Goal: Task Accomplishment & Management: Manage account settings

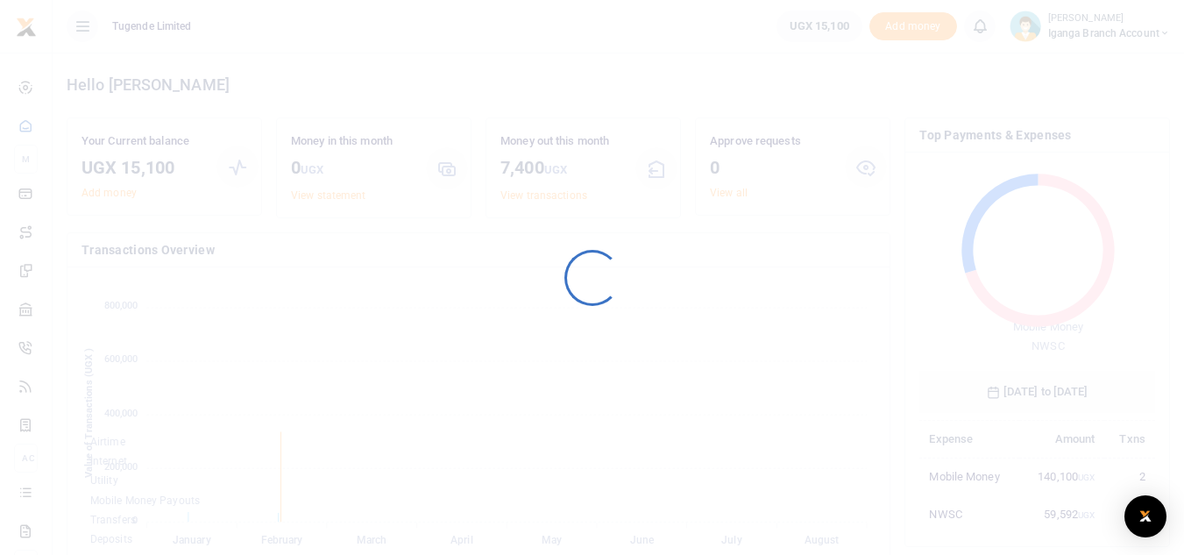
scroll to position [233, 223]
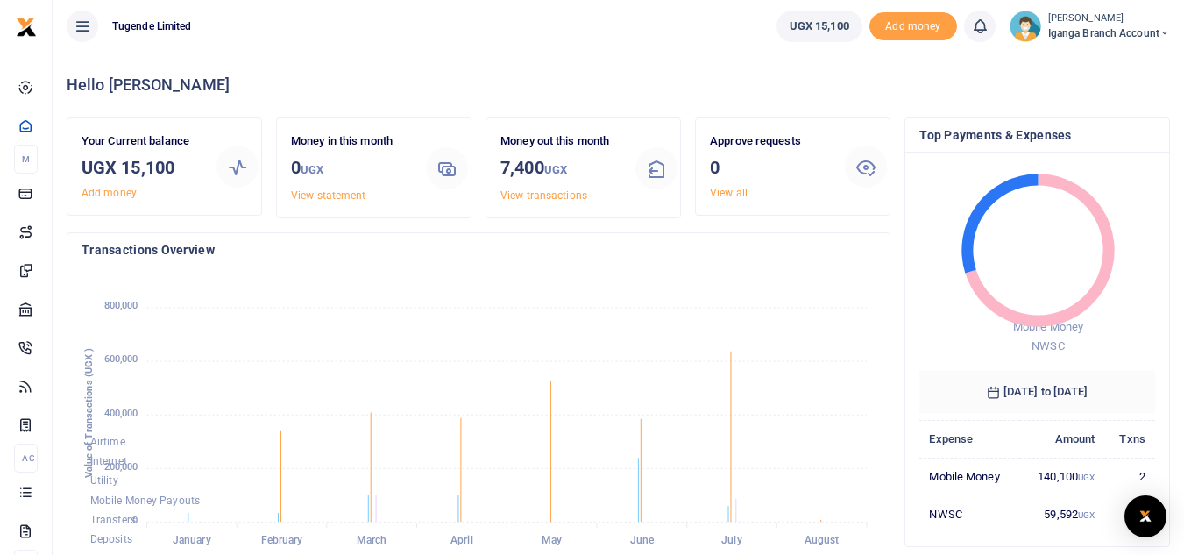
click at [1072, 27] on span "Iganga Branch Account" at bounding box center [1109, 33] width 122 height 16
click at [1088, 66] on link "Switch accounts" at bounding box center [1102, 64] width 138 height 25
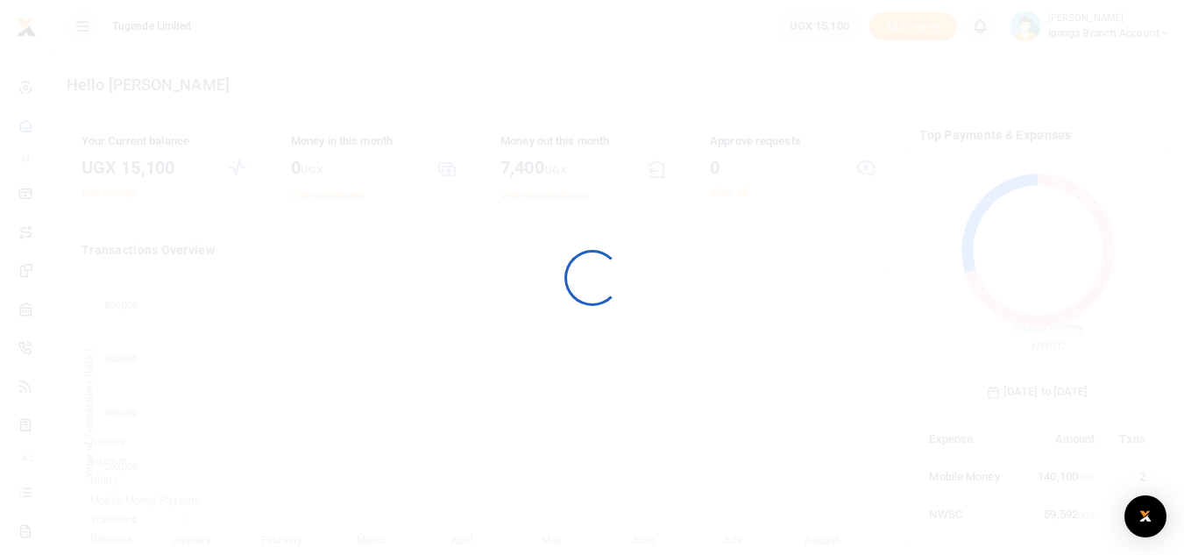
scroll to position [233, 223]
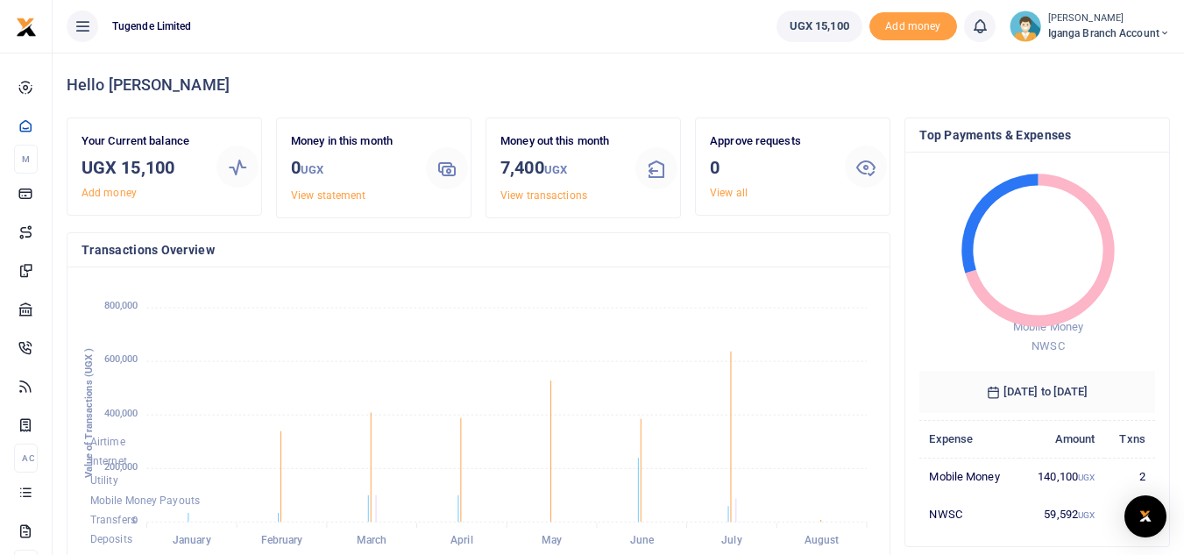
click at [1080, 23] on small "[PERSON_NAME]" at bounding box center [1109, 18] width 122 height 15
click at [1090, 62] on link "Switch accounts" at bounding box center [1102, 64] width 138 height 25
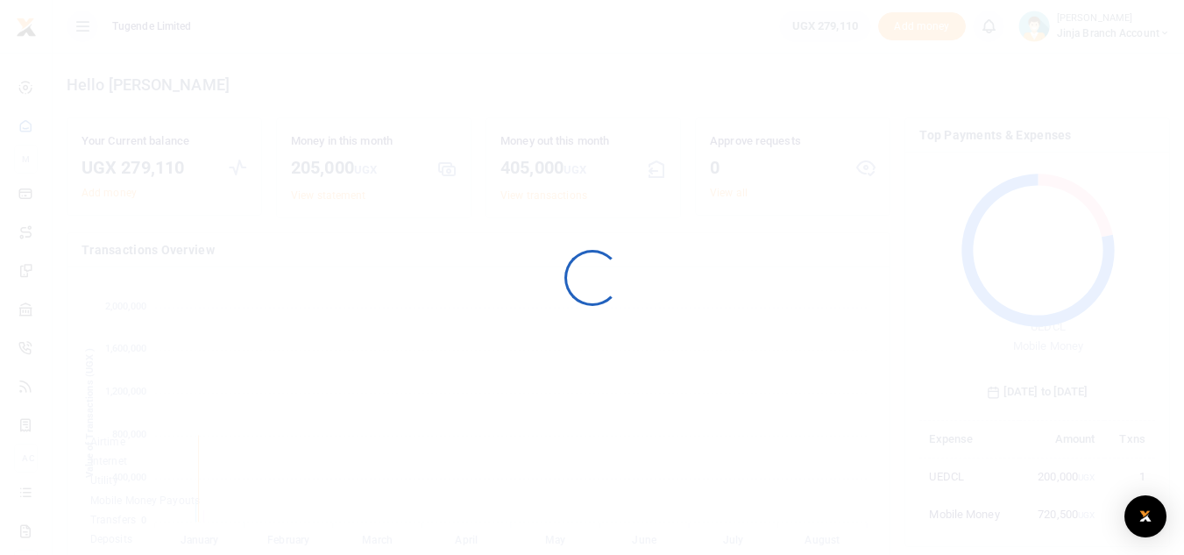
scroll to position [233, 223]
